Goal: Check status

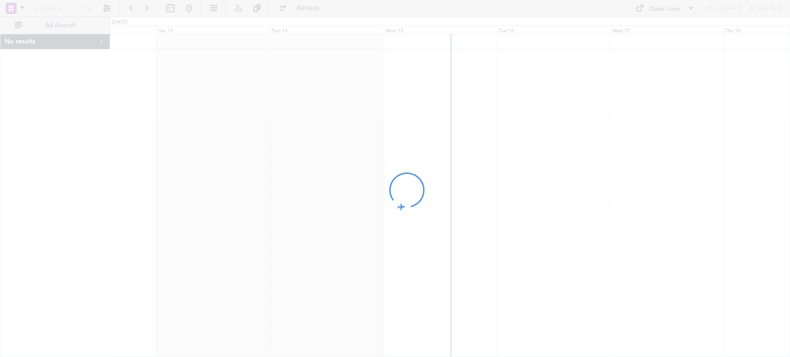
drag, startPoint x: 491, startPoint y: 86, endPoint x: 670, endPoint y: 86, distance: 179.6
click at [670, 86] on div at bounding box center [395, 178] width 790 height 357
drag, startPoint x: 378, startPoint y: 134, endPoint x: 431, endPoint y: 133, distance: 52.8
click at [431, 133] on div at bounding box center [395, 178] width 790 height 357
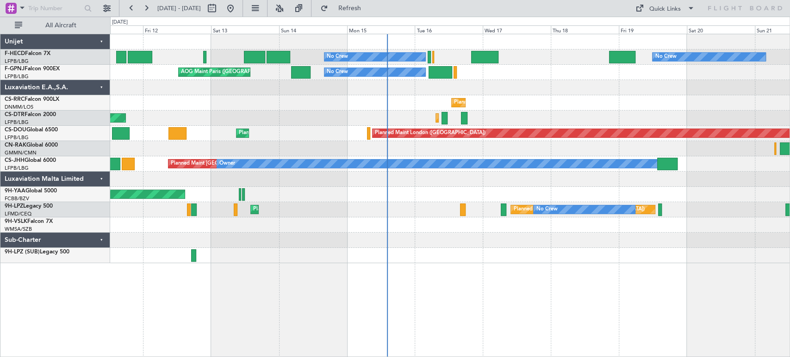
click at [418, 102] on div "No Crew No Crew Planned Maint [GEOGRAPHIC_DATA] ([GEOGRAPHIC_DATA]) AOG Maint […" at bounding box center [449, 148] width 679 height 229
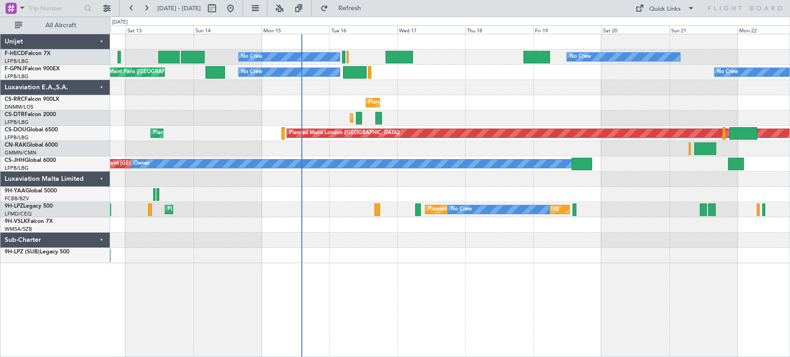
click at [377, 117] on div "No Crew No Crew No Crew Planned Maint [GEOGRAPHIC_DATA] ([GEOGRAPHIC_DATA]) AOG…" at bounding box center [449, 148] width 679 height 229
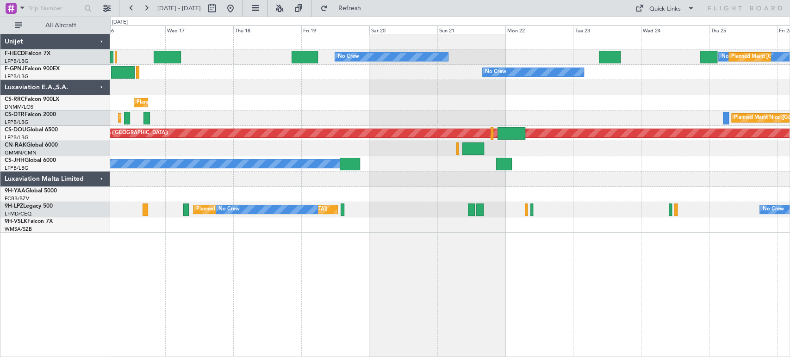
click at [257, 100] on div "No Crew No Crew Planned Maint [GEOGRAPHIC_DATA] ([GEOGRAPHIC_DATA]) No Crew No …" at bounding box center [449, 133] width 679 height 199
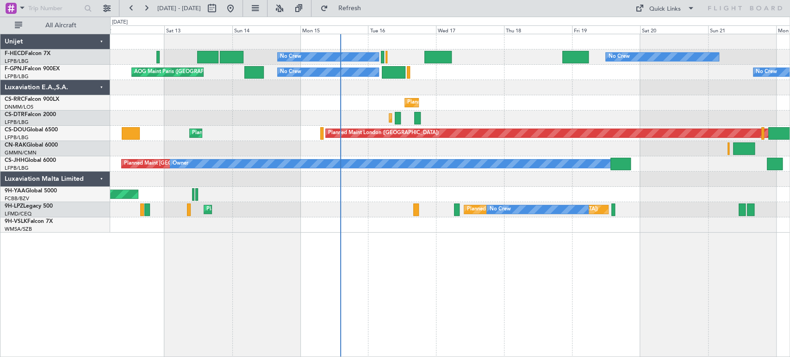
click at [588, 103] on div "Planned Maint [GEOGRAPHIC_DATA] ([GEOGRAPHIC_DATA]) Planned Maint [GEOGRAPHIC_D…" at bounding box center [449, 102] width 679 height 15
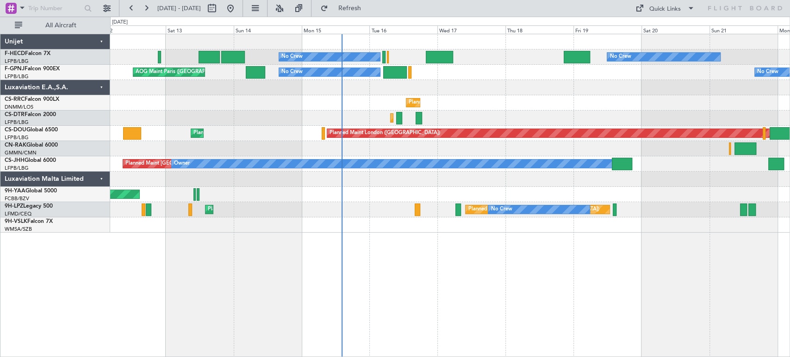
click at [384, 94] on div at bounding box center [449, 87] width 679 height 15
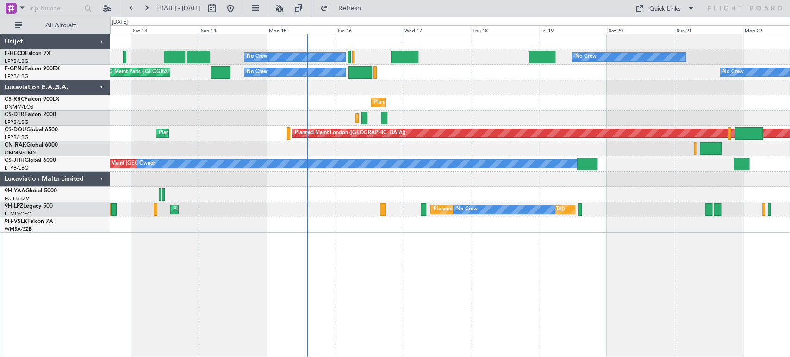
click at [486, 84] on div at bounding box center [449, 87] width 679 height 15
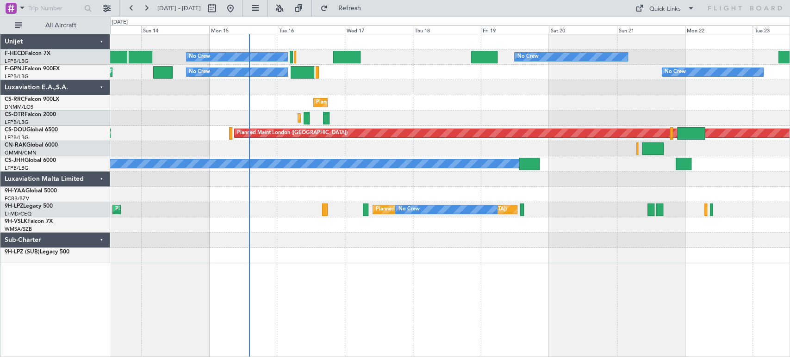
click at [392, 87] on div "No Crew No Crew No Crew Planned Maint [GEOGRAPHIC_DATA] ([GEOGRAPHIC_DATA]) No …" at bounding box center [449, 148] width 679 height 229
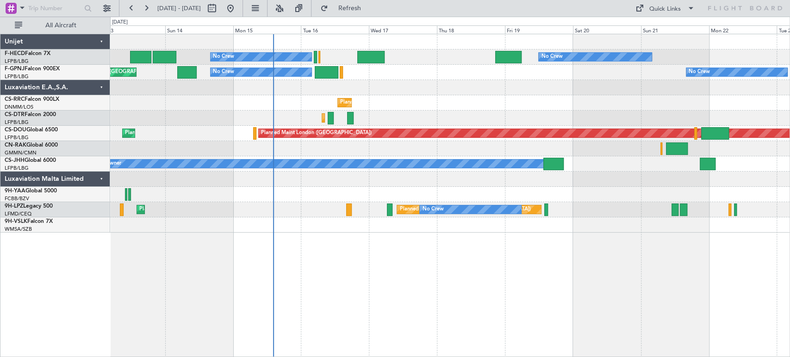
click at [389, 76] on div "No Crew No Crew No Crew Planned Maint [GEOGRAPHIC_DATA] ([GEOGRAPHIC_DATA]) No …" at bounding box center [449, 133] width 679 height 199
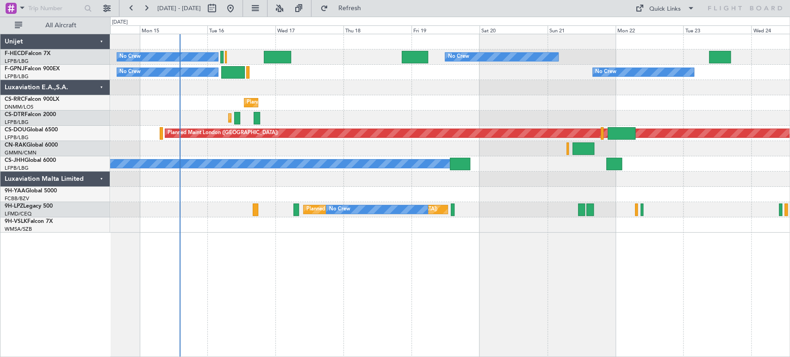
click at [296, 88] on div "No Crew No Crew No Crew Planned Maint [GEOGRAPHIC_DATA] ([GEOGRAPHIC_DATA]) No …" at bounding box center [449, 133] width 679 height 199
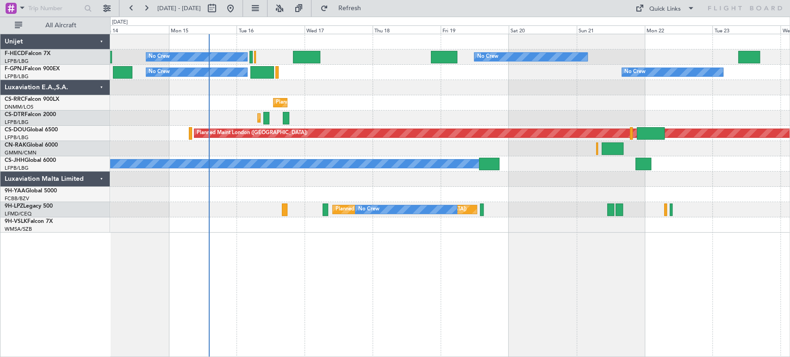
click at [382, 99] on div "No Crew No Crew No Crew Planned Maint [GEOGRAPHIC_DATA] ([GEOGRAPHIC_DATA]) No …" at bounding box center [449, 133] width 679 height 199
click at [452, 106] on div "Planned Maint [GEOGRAPHIC_DATA] ([GEOGRAPHIC_DATA])" at bounding box center [449, 102] width 679 height 15
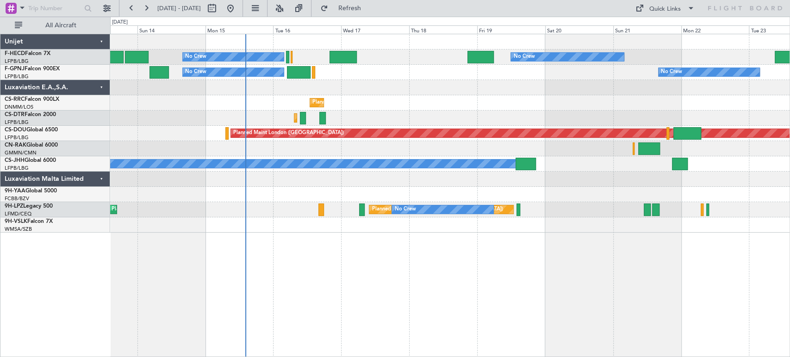
click at [353, 125] on div "No Crew No Crew No Crew Planned Maint [GEOGRAPHIC_DATA] ([GEOGRAPHIC_DATA]) No …" at bounding box center [449, 133] width 679 height 199
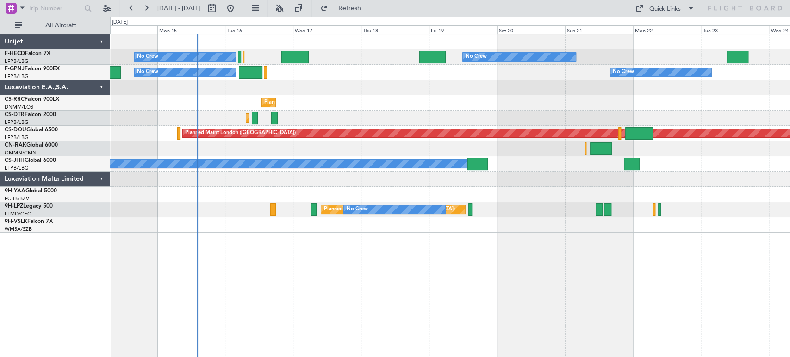
click at [445, 125] on div "No Crew No Crew No Crew Planned Maint [GEOGRAPHIC_DATA] ([GEOGRAPHIC_DATA]) No …" at bounding box center [449, 133] width 679 height 199
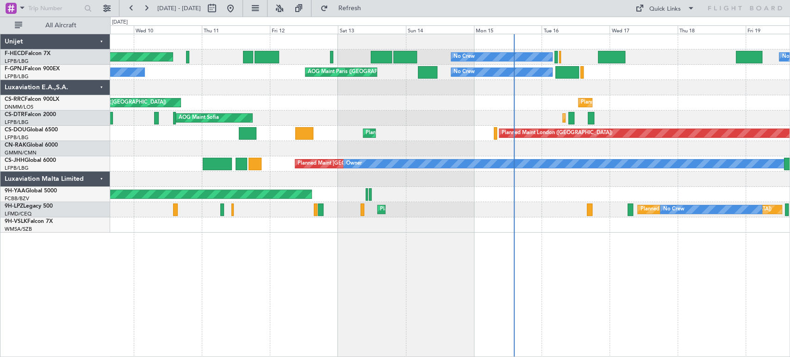
click at [488, 102] on div "No Crew No Crew Planned Maint [GEOGRAPHIC_DATA] ([GEOGRAPHIC_DATA]) No Crew No …" at bounding box center [449, 133] width 679 height 199
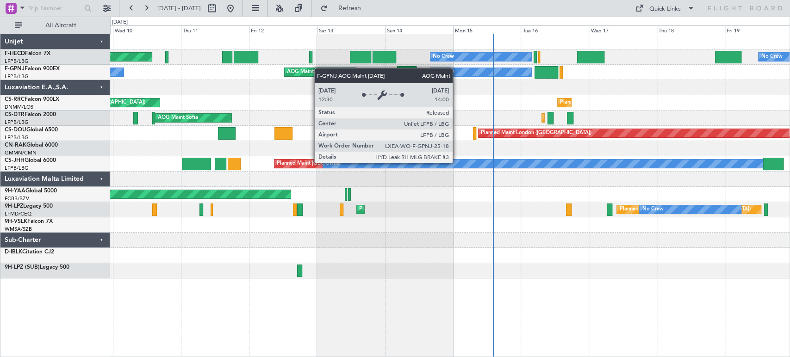
click at [311, 69] on div "No Crew Planned Maint [GEOGRAPHIC_DATA] ([GEOGRAPHIC_DATA]) No Crew No Crew No …" at bounding box center [449, 156] width 679 height 244
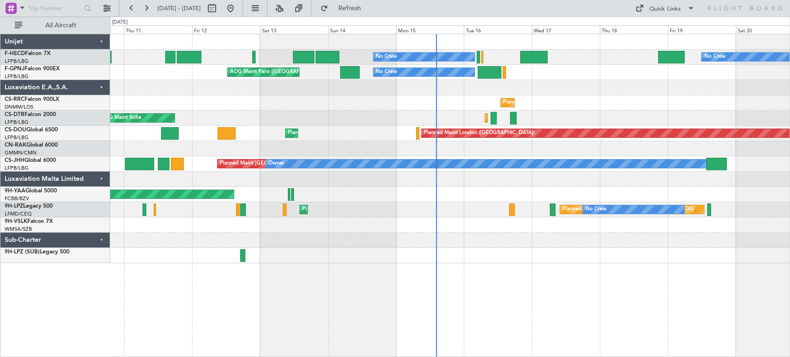
click at [305, 153] on div "No Crew No Crew Planned Maint [GEOGRAPHIC_DATA] ([GEOGRAPHIC_DATA]) No Crew AOG…" at bounding box center [449, 148] width 679 height 229
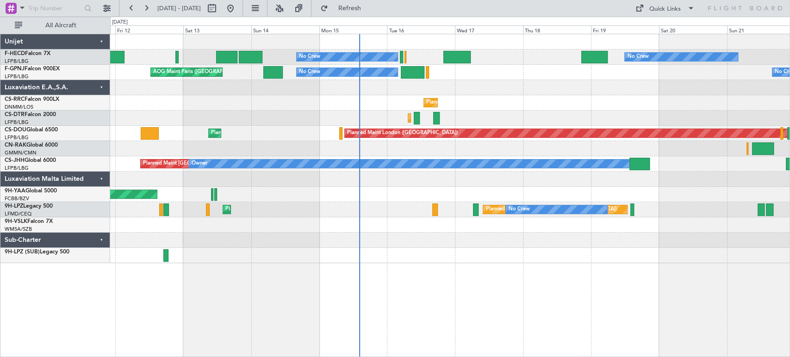
click at [214, 148] on div at bounding box center [449, 148] width 679 height 15
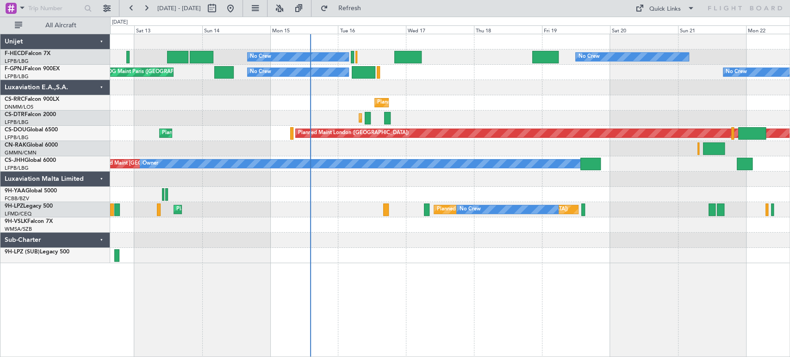
click at [311, 143] on div at bounding box center [449, 148] width 679 height 15
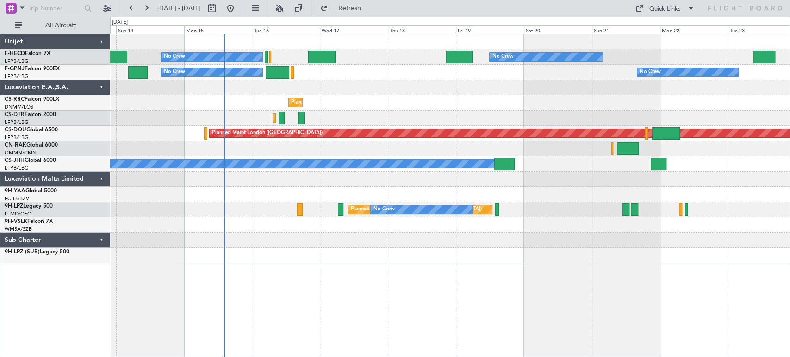
click at [193, 145] on div at bounding box center [449, 148] width 679 height 15
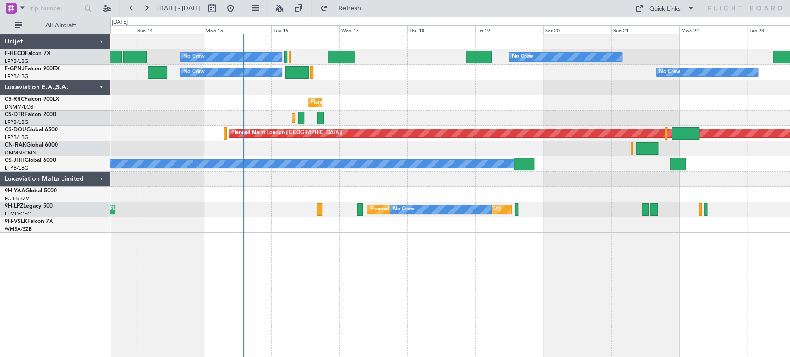
click at [421, 42] on div "No Crew No Crew No Crew Planned Maint [GEOGRAPHIC_DATA] ([GEOGRAPHIC_DATA]) No …" at bounding box center [449, 133] width 679 height 199
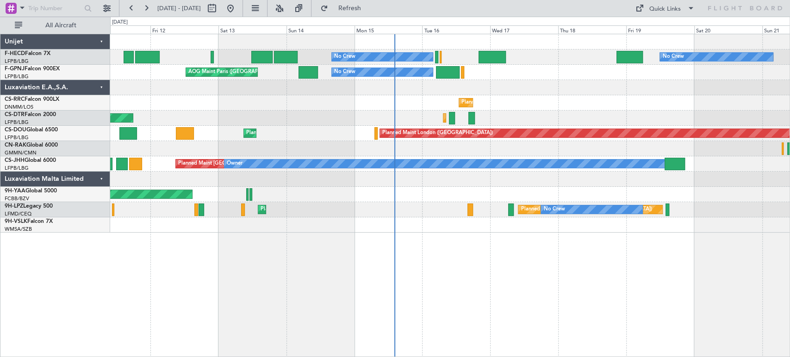
click at [504, 73] on div "No Crew No Crew Planned Maint [GEOGRAPHIC_DATA] ([GEOGRAPHIC_DATA]) No Crew AOG…" at bounding box center [449, 133] width 679 height 199
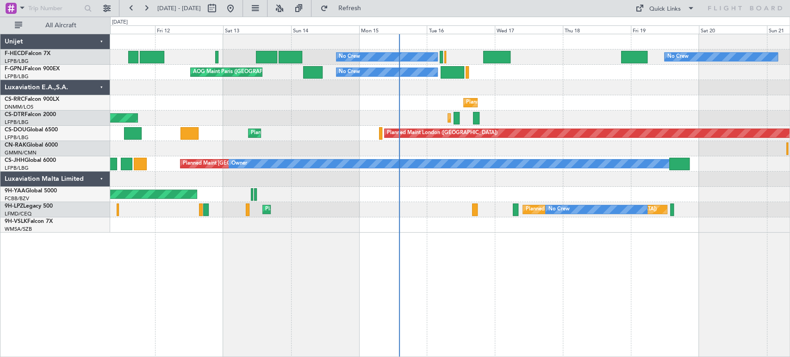
click at [522, 72] on div "No Crew AOG Maint [GEOGRAPHIC_DATA] ([GEOGRAPHIC_DATA]) No Crew No Crew No Crew" at bounding box center [449, 72] width 679 height 15
